Goal: Task Accomplishment & Management: Use online tool/utility

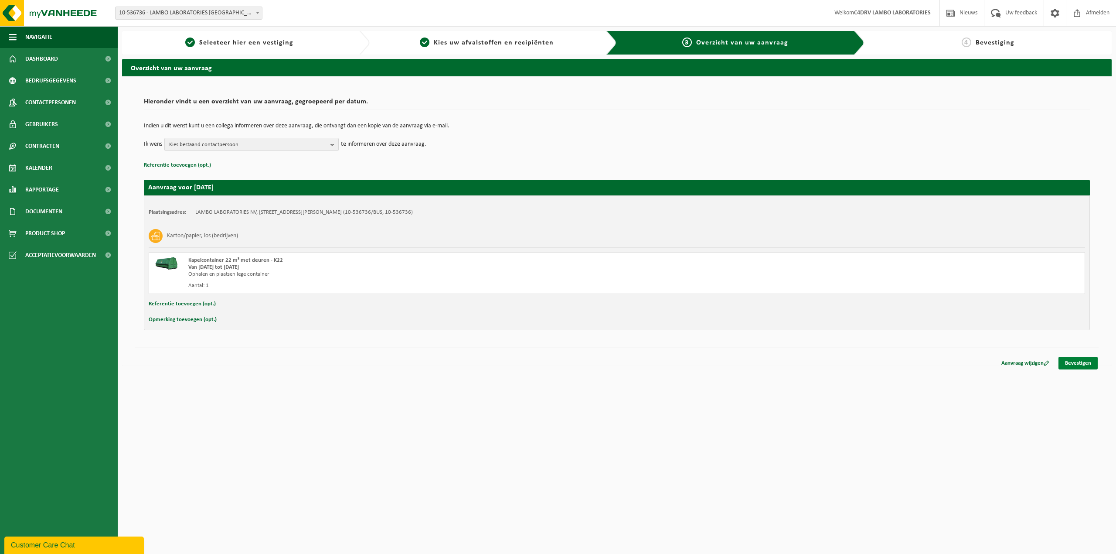
click at [1094, 367] on link "Bevestigen" at bounding box center [1078, 363] width 39 height 13
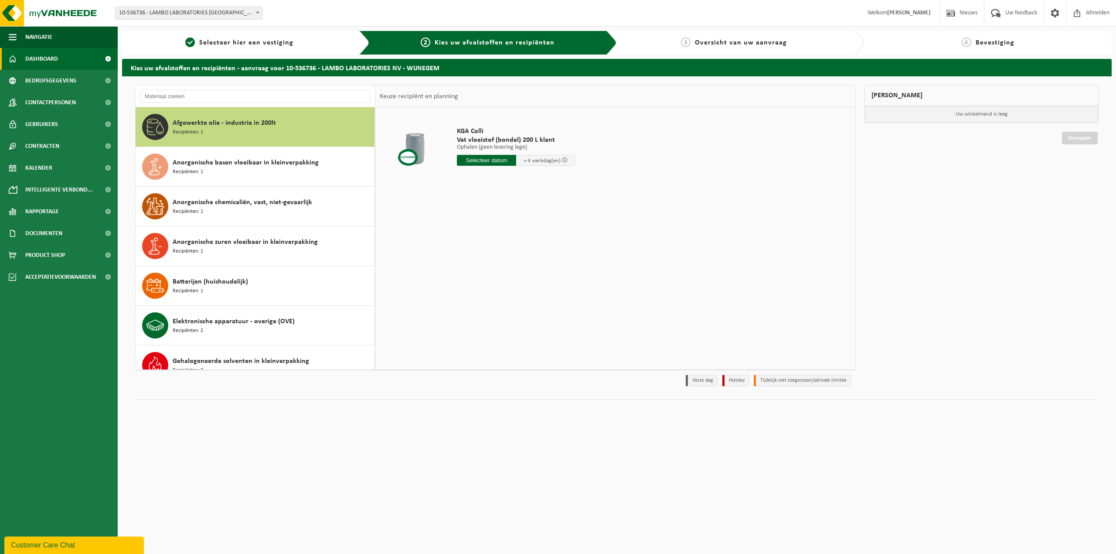
click at [68, 60] on link "Dashboard" at bounding box center [59, 59] width 118 height 22
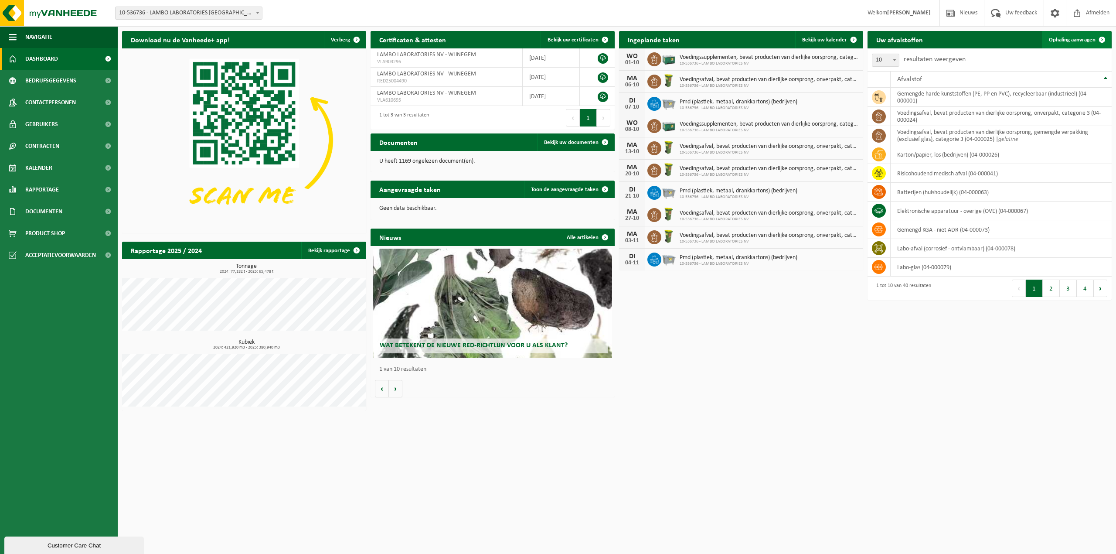
click at [1083, 42] on span "Ophaling aanvragen" at bounding box center [1072, 40] width 47 height 6
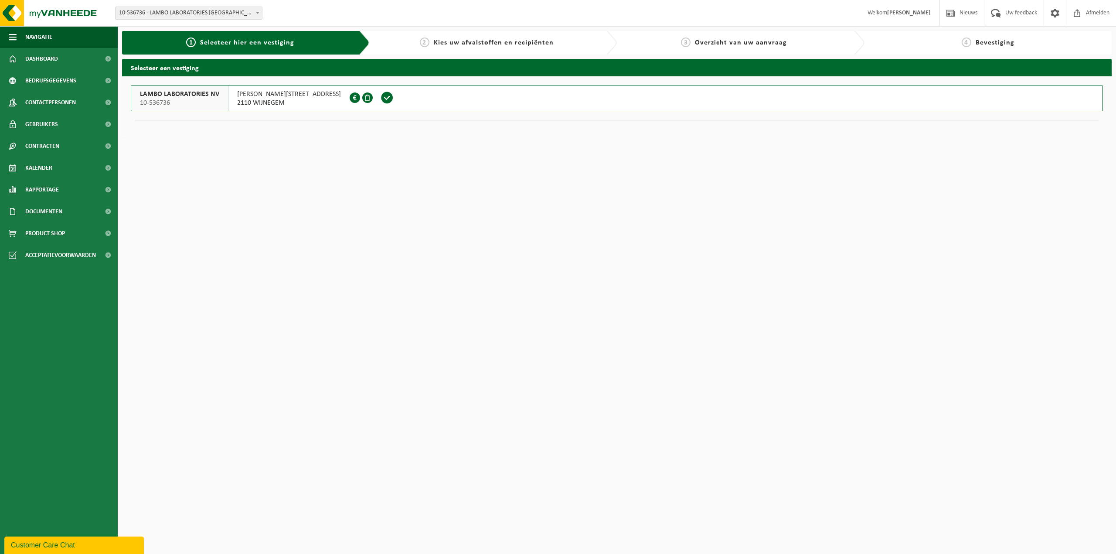
click at [375, 98] on span at bounding box center [387, 97] width 24 height 25
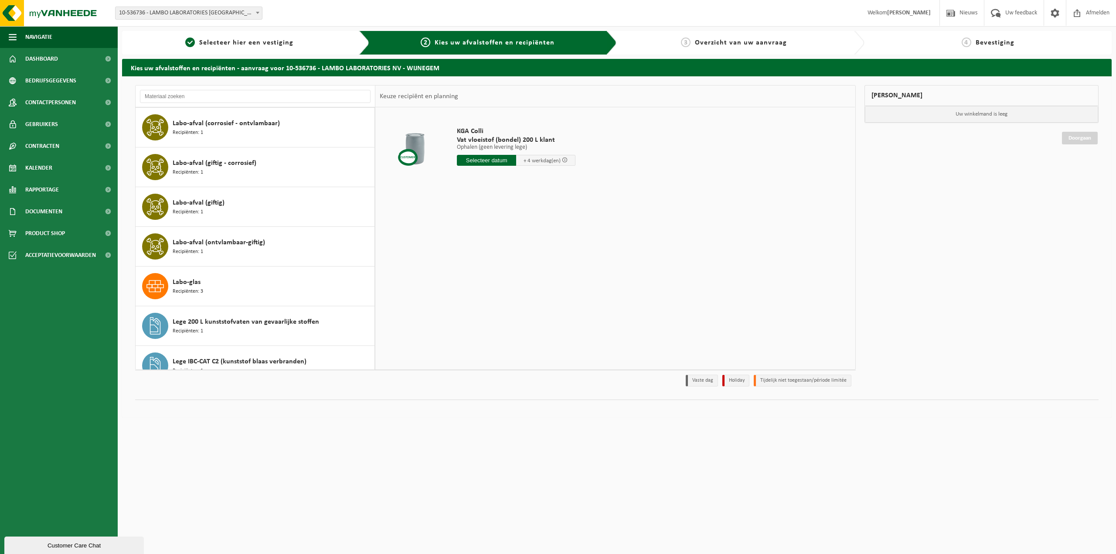
scroll to position [323, 0]
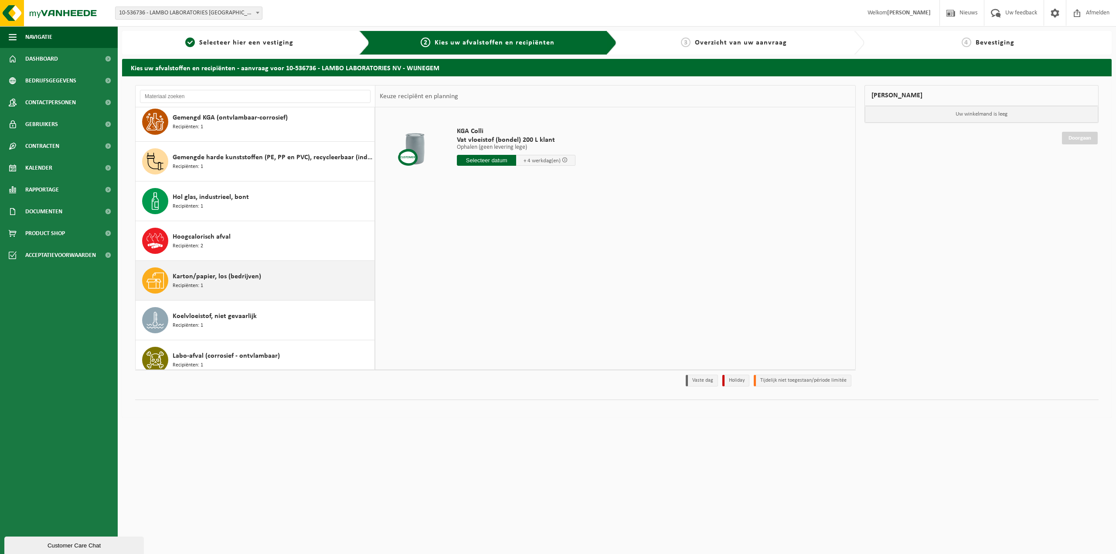
click at [263, 289] on div "Karton/papier, los (bedrijven) Recipiënten: 1" at bounding box center [273, 280] width 200 height 26
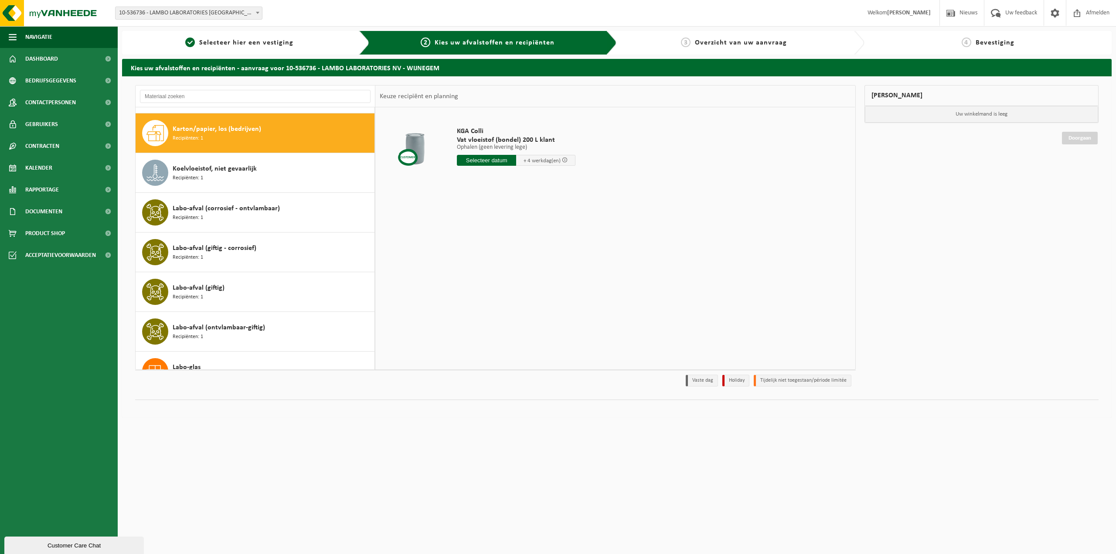
scroll to position [478, 0]
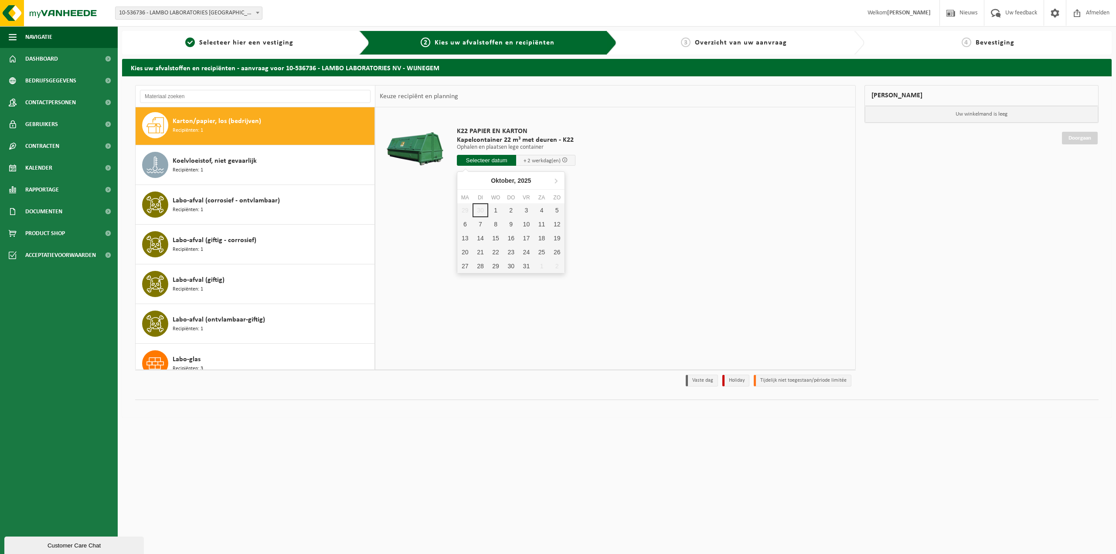
click at [473, 163] on input "text" at bounding box center [486, 160] width 59 height 11
click at [492, 213] on div "1" at bounding box center [495, 210] width 15 height 14
type input "Van 2025-10-01"
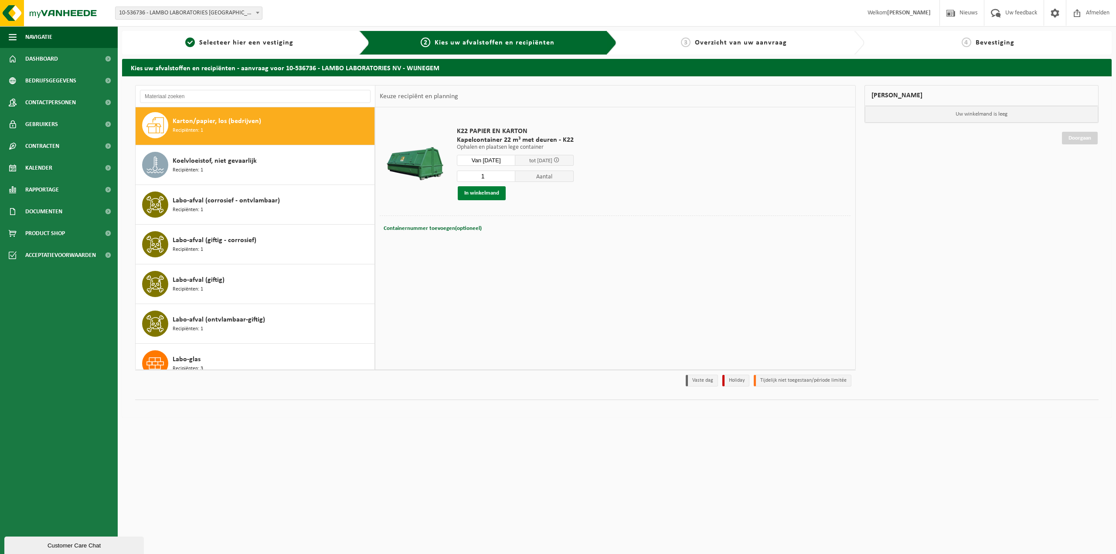
click at [490, 198] on button "In winkelmand" at bounding box center [482, 193] width 48 height 14
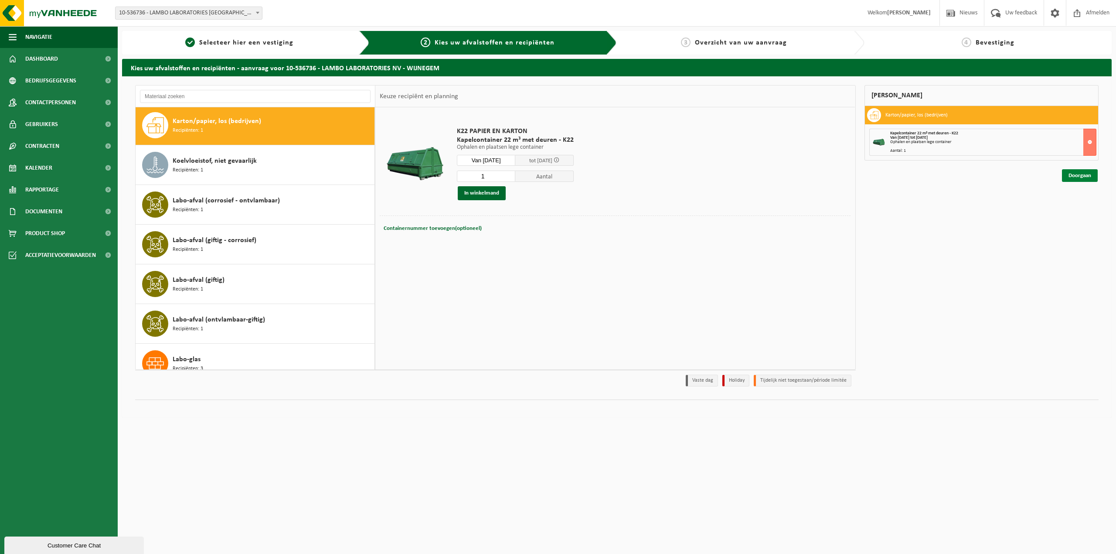
click at [1082, 178] on link "Doorgaan" at bounding box center [1080, 175] width 36 height 13
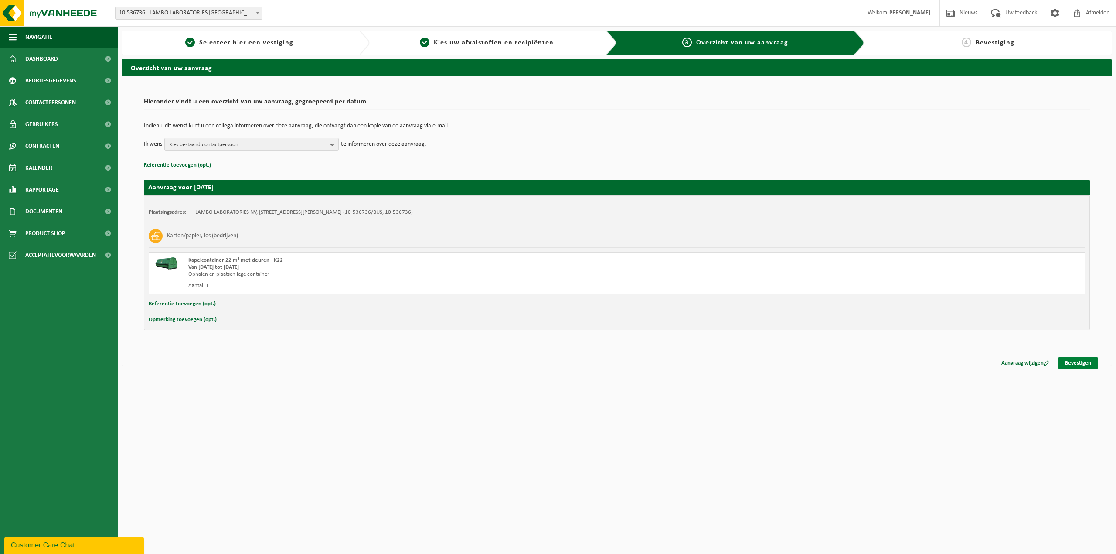
click at [1074, 363] on link "Bevestigen" at bounding box center [1078, 363] width 39 height 13
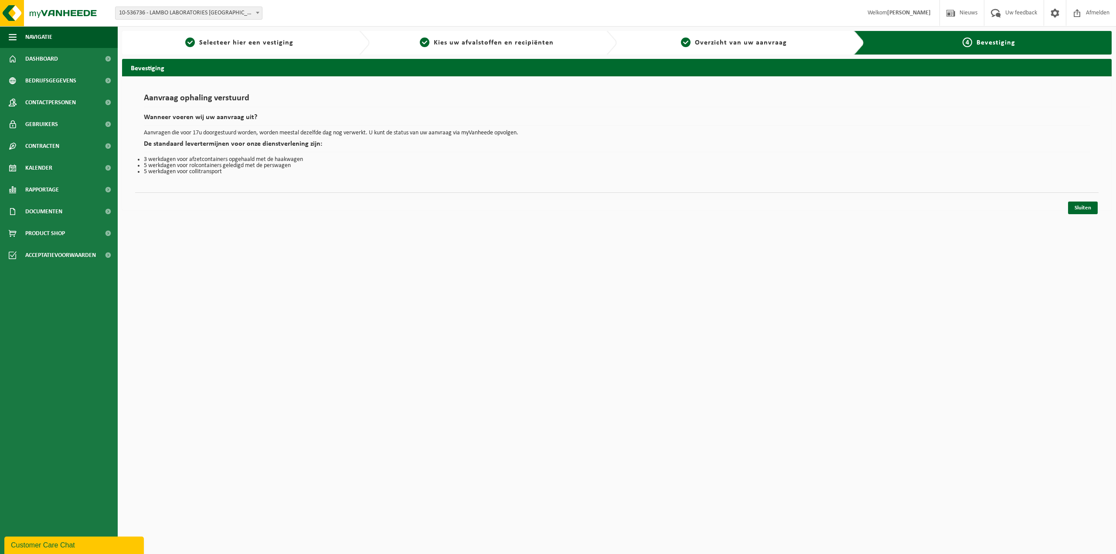
click at [362, 362] on html "Vestiging: 10-536736 - LAMBO LABORATORIES NV - WIJNEGEM 10-536736 - LAMBO LABOR…" at bounding box center [558, 277] width 1116 height 554
